Goal: Task Accomplishment & Management: Manage account settings

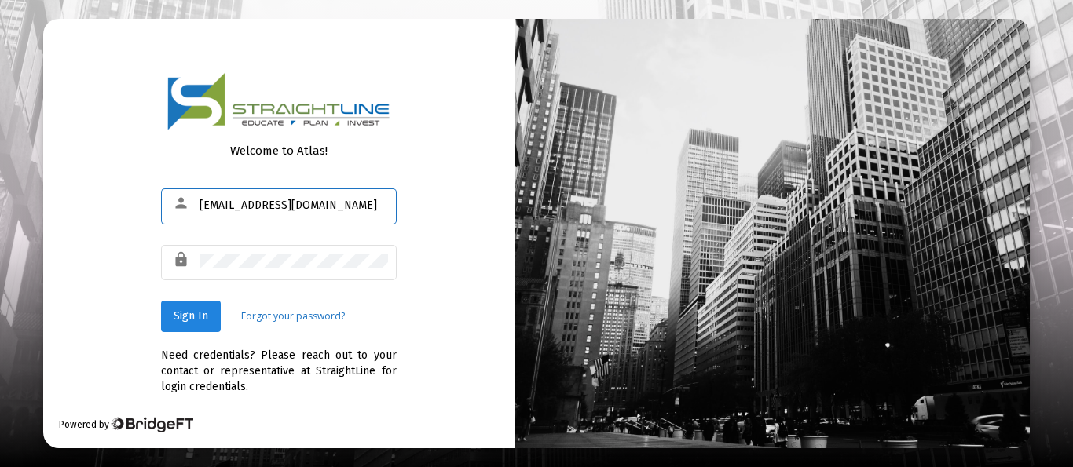
type input "[EMAIL_ADDRESS][DOMAIN_NAME]"
click at [185, 319] on span "Sign In" at bounding box center [191, 315] width 35 height 13
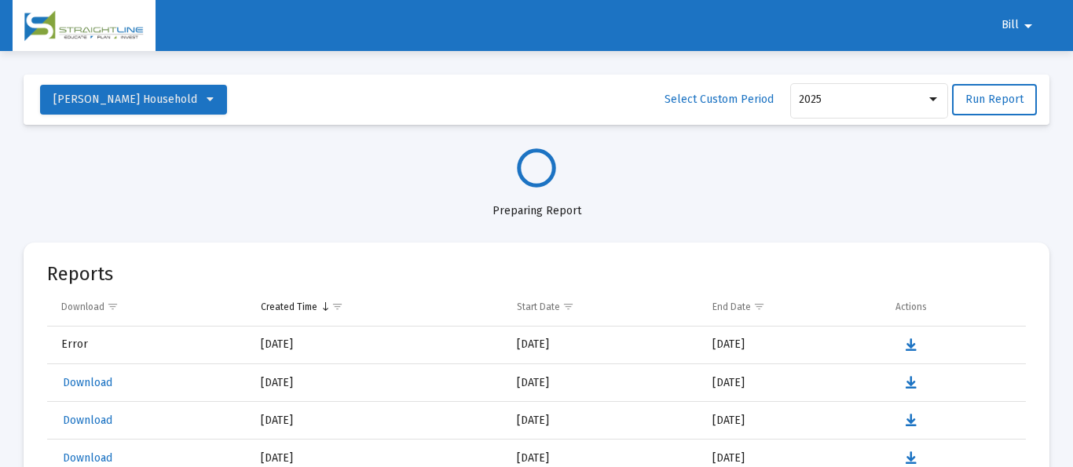
select select "View all"
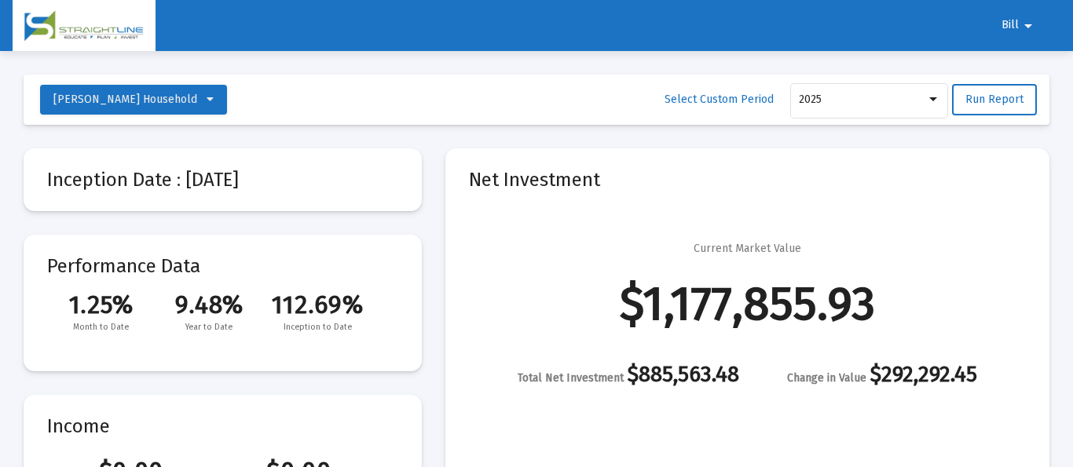
scroll to position [754, 0]
click at [1013, 29] on span "Bill" at bounding box center [1009, 25] width 17 height 13
click at [1029, 71] on button "Logout" at bounding box center [1027, 67] width 88 height 38
